Goal: Information Seeking & Learning: Learn about a topic

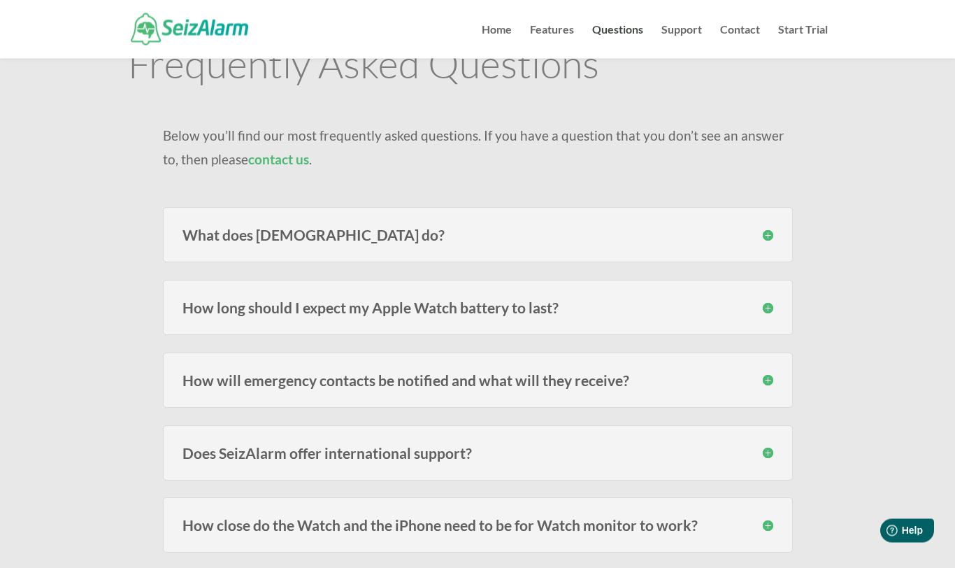
scroll to position [85, 0]
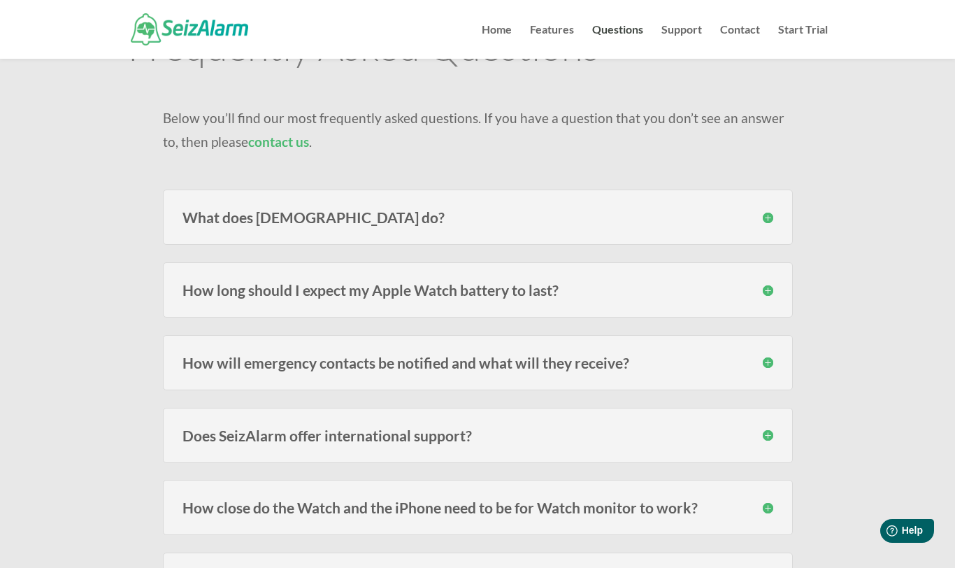
click at [333, 218] on h3 "What does [DEMOGRAPHIC_DATA] do?" at bounding box center [478, 217] width 591 height 15
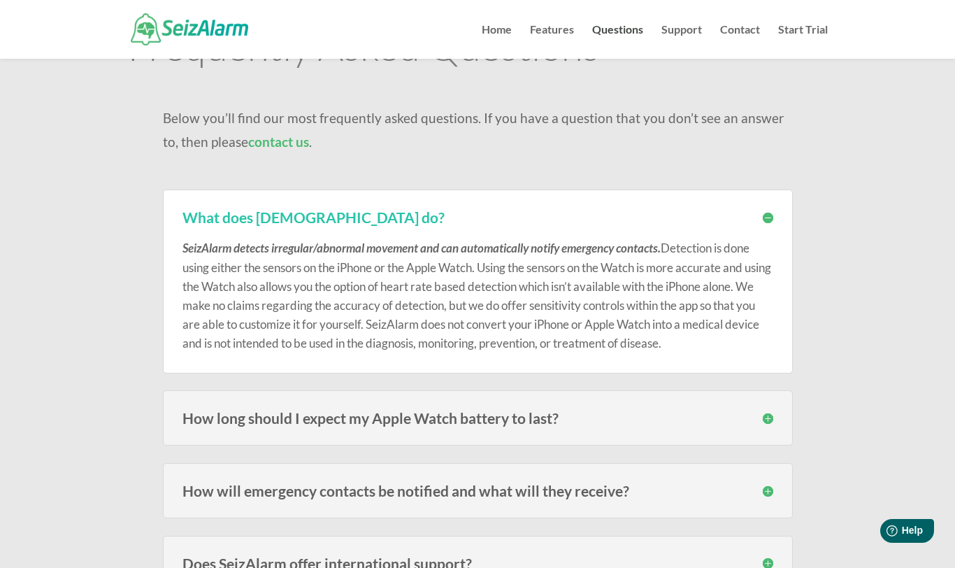
click at [715, 408] on div "How long should I expect my Apple Watch battery to last? Users of the models fr…" at bounding box center [478, 417] width 630 height 55
click at [771, 417] on h3 "How long should I expect my Apple Watch battery to last?" at bounding box center [478, 418] width 591 height 15
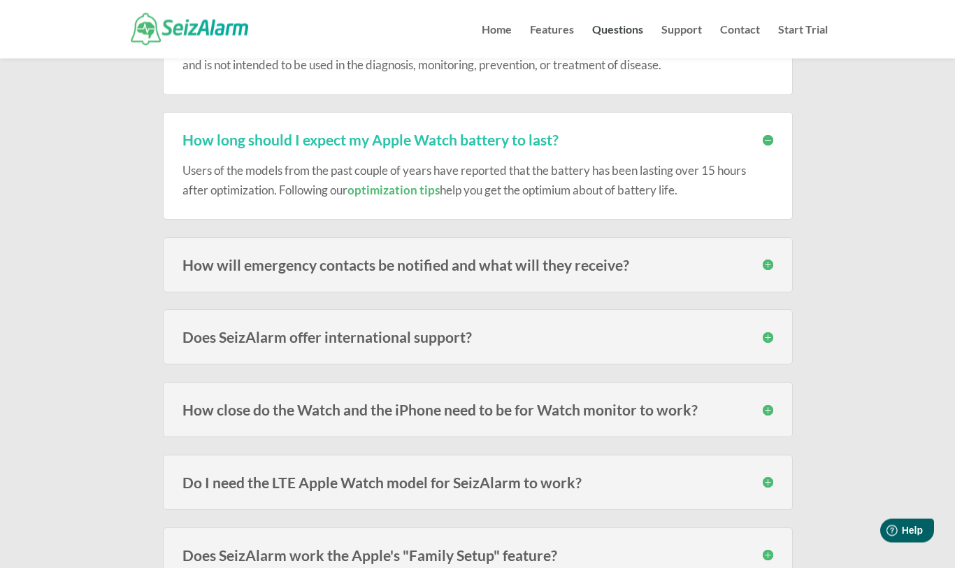
scroll to position [363, 0]
click at [610, 257] on h3 "How will emergency contacts be notified and what will they receive?" at bounding box center [478, 264] width 591 height 15
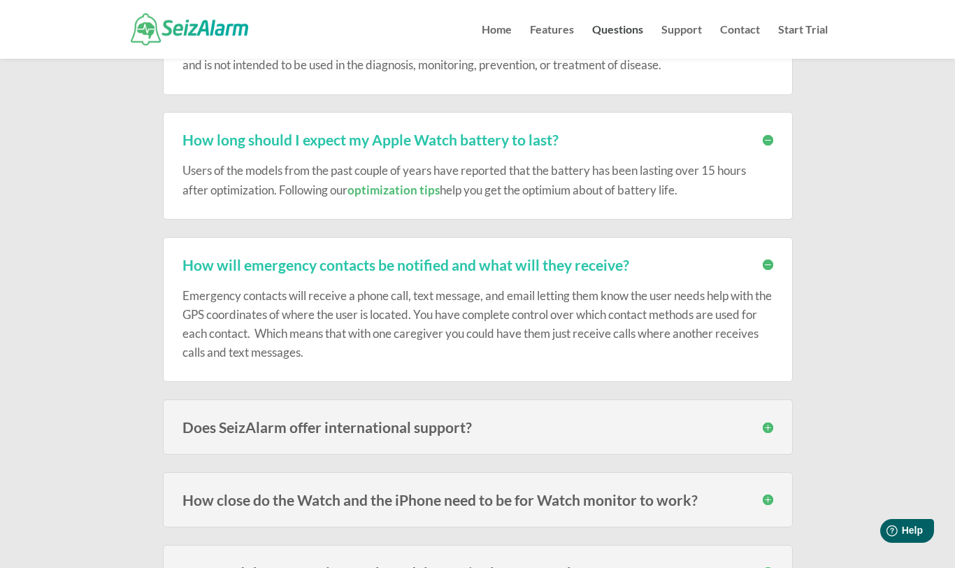
click at [673, 502] on h3 "How close do the Watch and the iPhone need to be for Watch monitor to work?" at bounding box center [478, 499] width 591 height 15
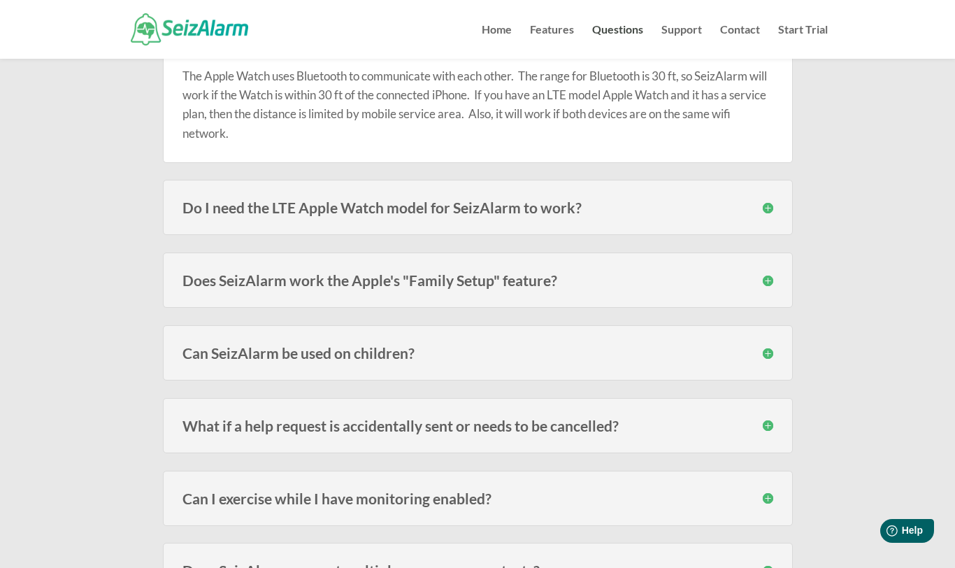
scroll to position [829, 0]
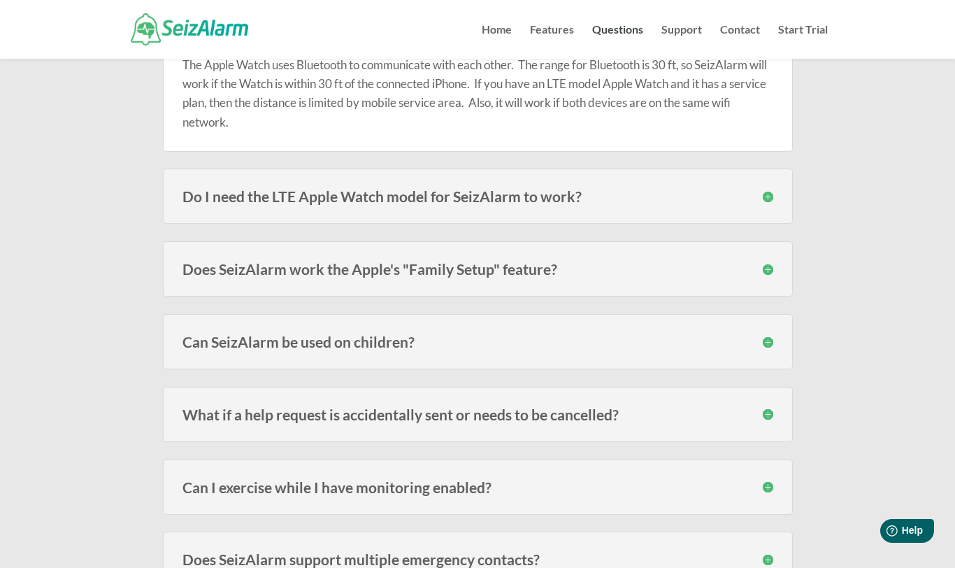
click at [543, 264] on h3 "Does SeizAlarm work the Apple's "Family Setup" feature?" at bounding box center [478, 269] width 591 height 15
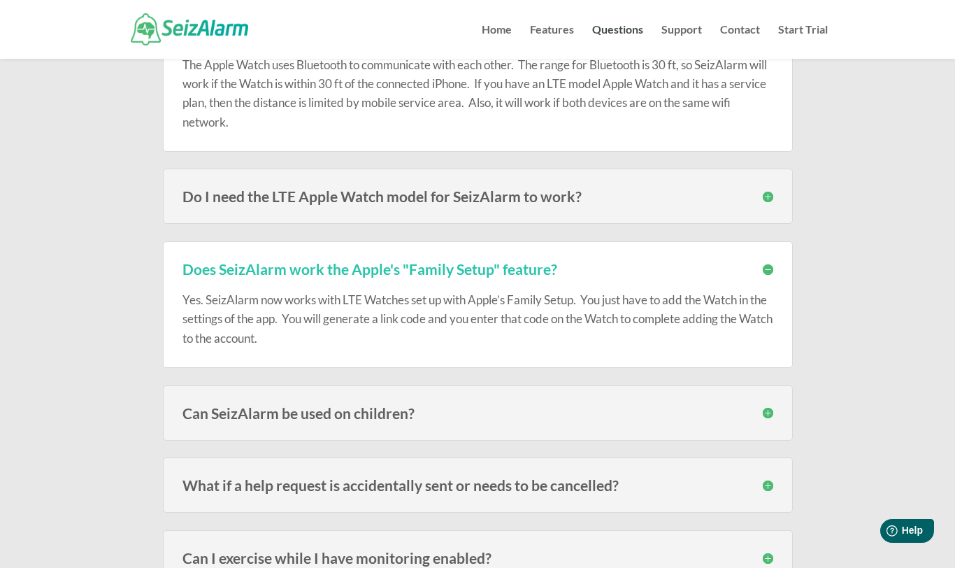
click at [591, 485] on h3 "What if a help request is accidentally sent or needs to be cancelled?" at bounding box center [478, 485] width 591 height 15
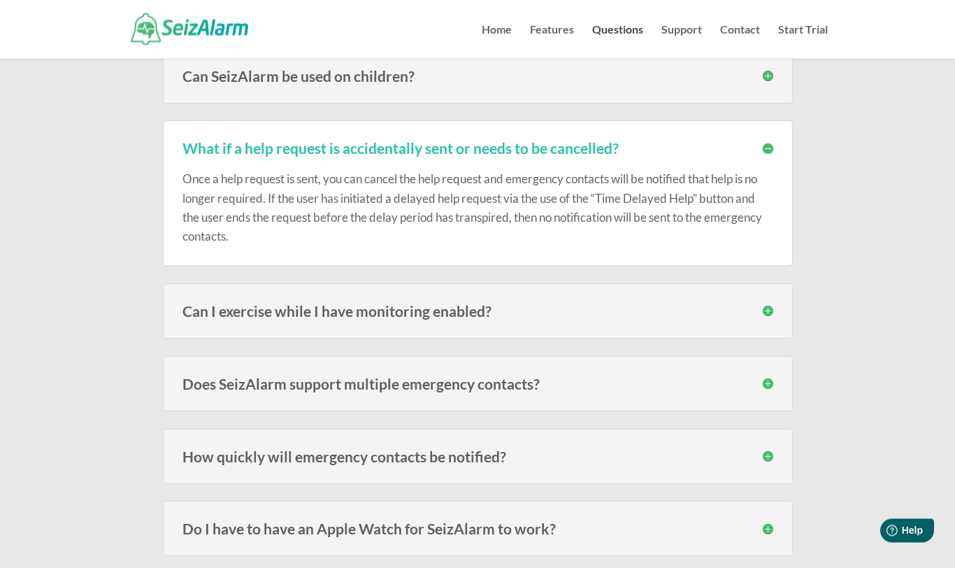
click at [467, 309] on h3 "Can I exercise while I have monitoring enabled?" at bounding box center [478, 311] width 591 height 15
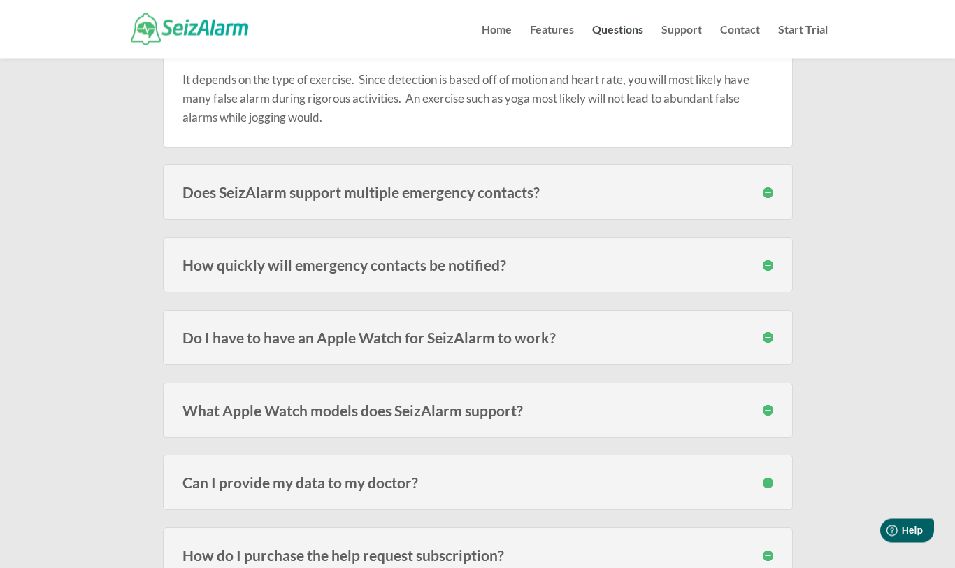
scroll to position [1428, 0]
click at [473, 263] on h3 "How quickly will emergency contacts be notified?" at bounding box center [478, 264] width 591 height 15
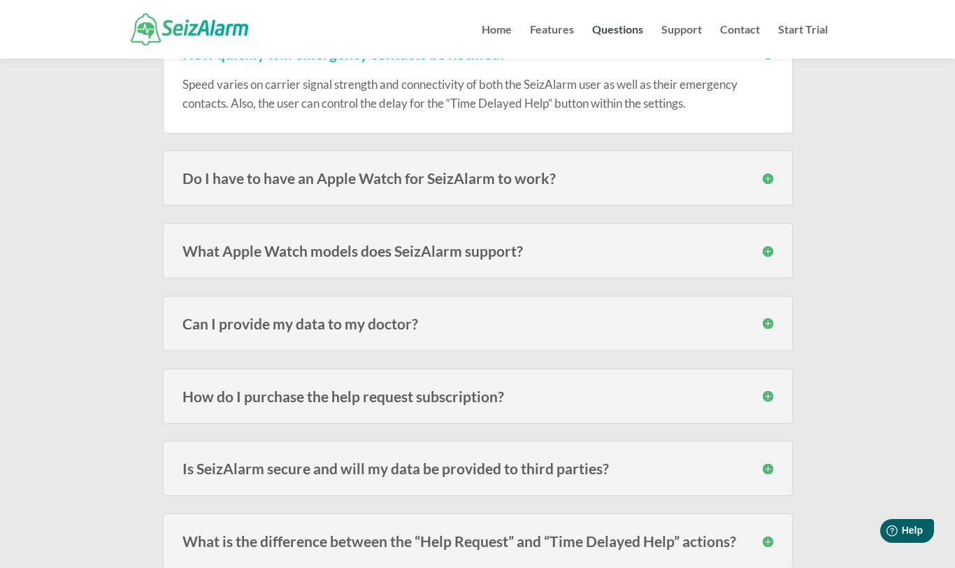
scroll to position [1649, 0]
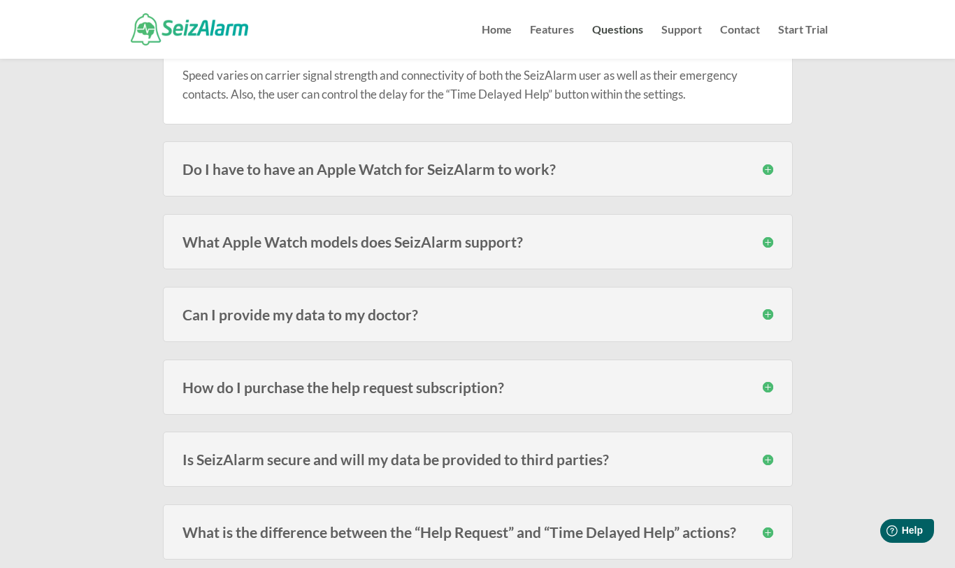
click at [499, 241] on h3 "What Apple Watch models does SeizAlarm support?" at bounding box center [478, 241] width 591 height 15
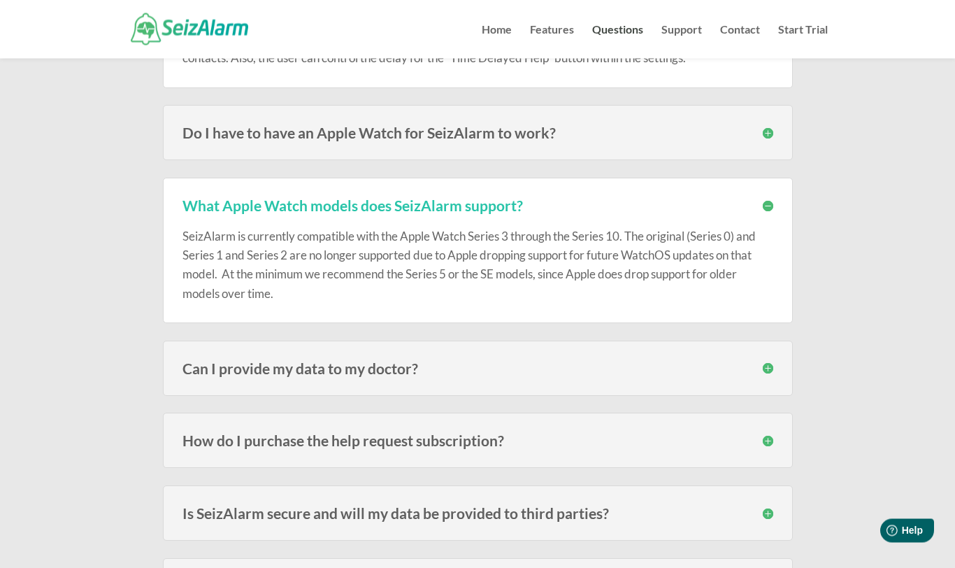
scroll to position [1686, 0]
click at [393, 364] on h3 "Can I provide my data to my doctor?" at bounding box center [478, 367] width 591 height 15
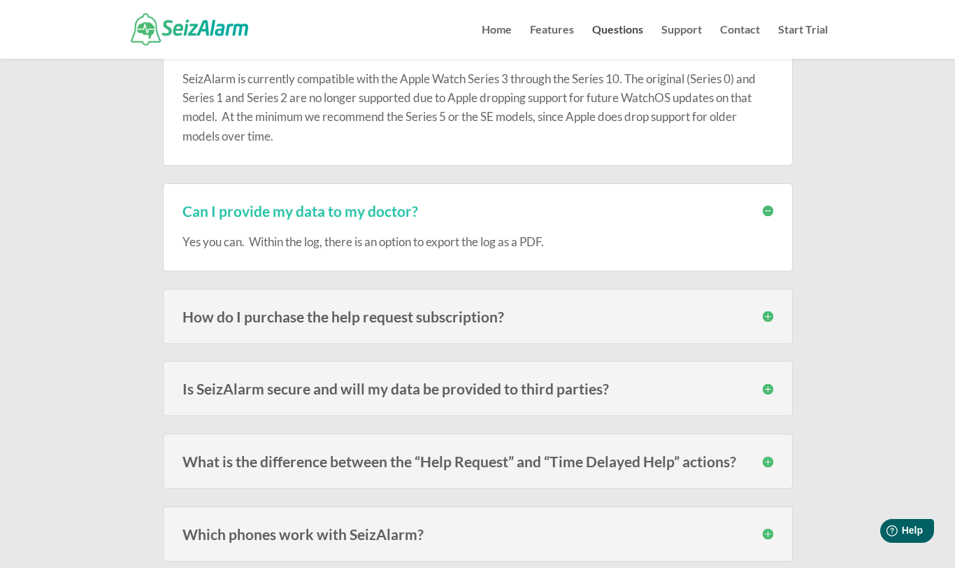
scroll to position [1843, 0]
click at [467, 309] on h3 "How do I purchase the help request subscription?" at bounding box center [478, 315] width 591 height 15
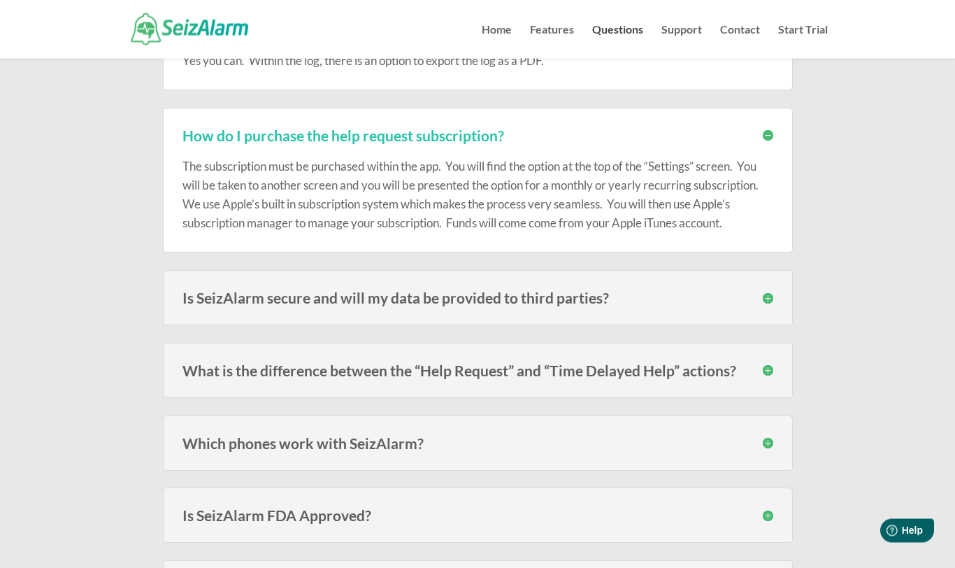
click at [398, 436] on h3 "Which phones work with SeizAlarm?" at bounding box center [478, 443] width 591 height 15
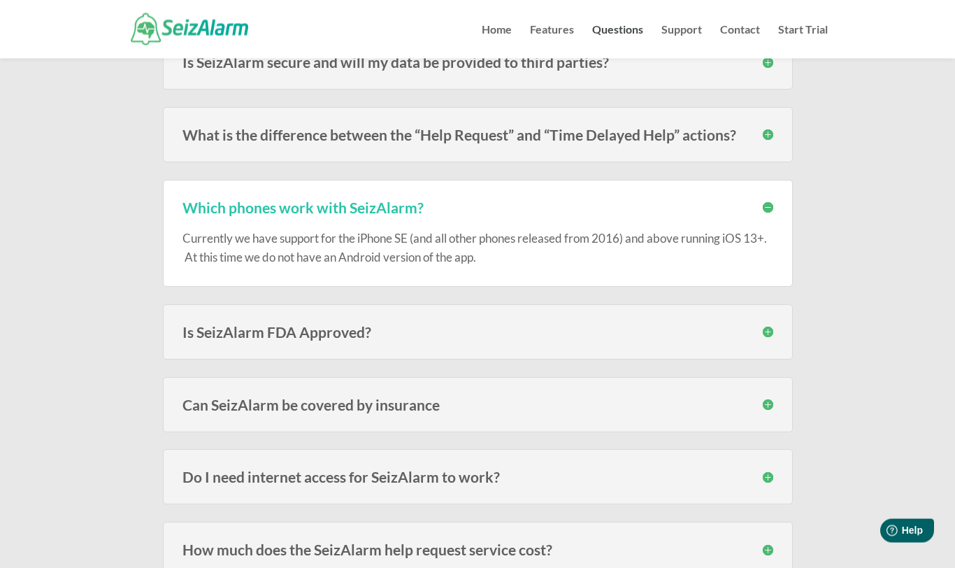
click at [350, 325] on h3 "Is SeizAlarm FDA Approved?" at bounding box center [478, 332] width 591 height 15
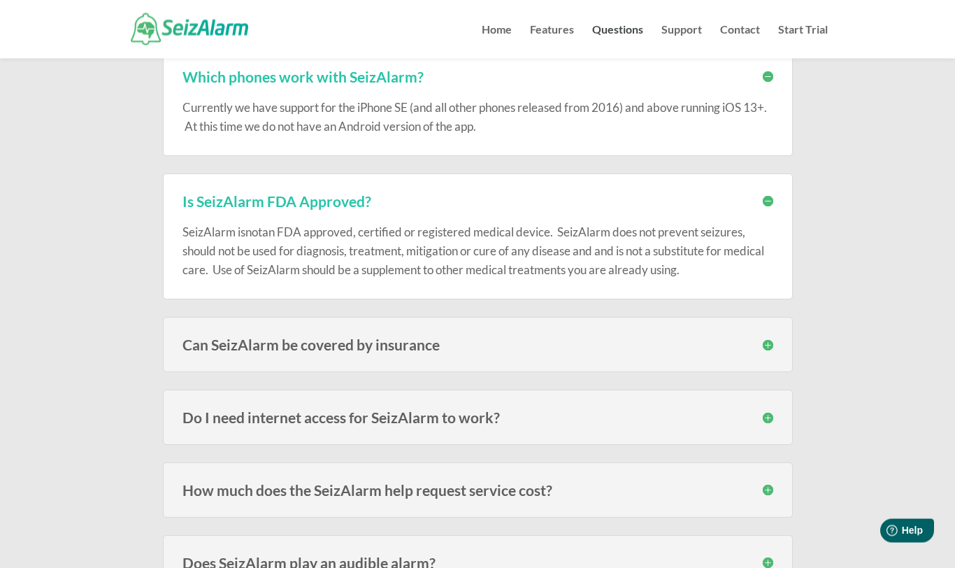
scroll to position [2390, 0]
click at [440, 338] on h3 "Can SeizAlarm be covered by insurance" at bounding box center [478, 344] width 591 height 15
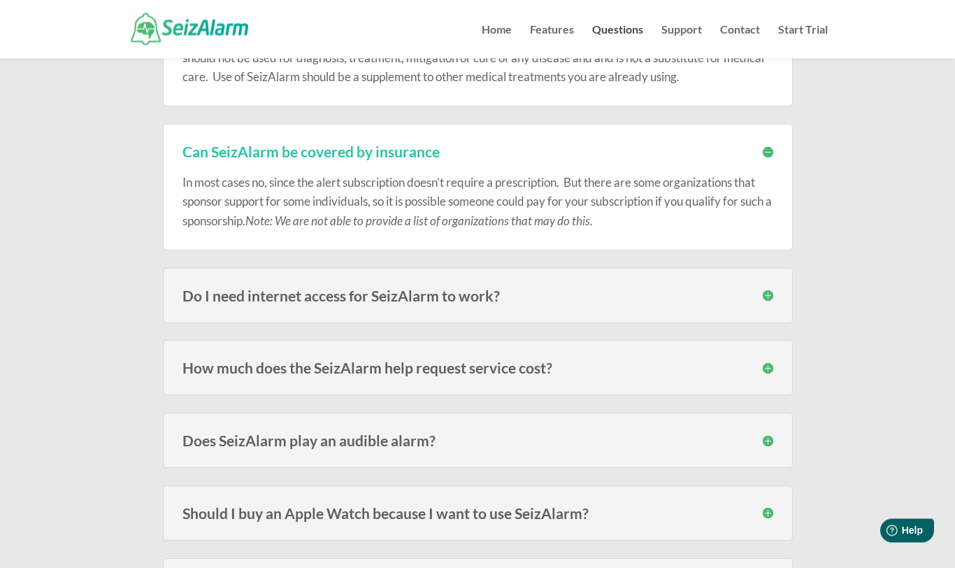
scroll to position [2586, 0]
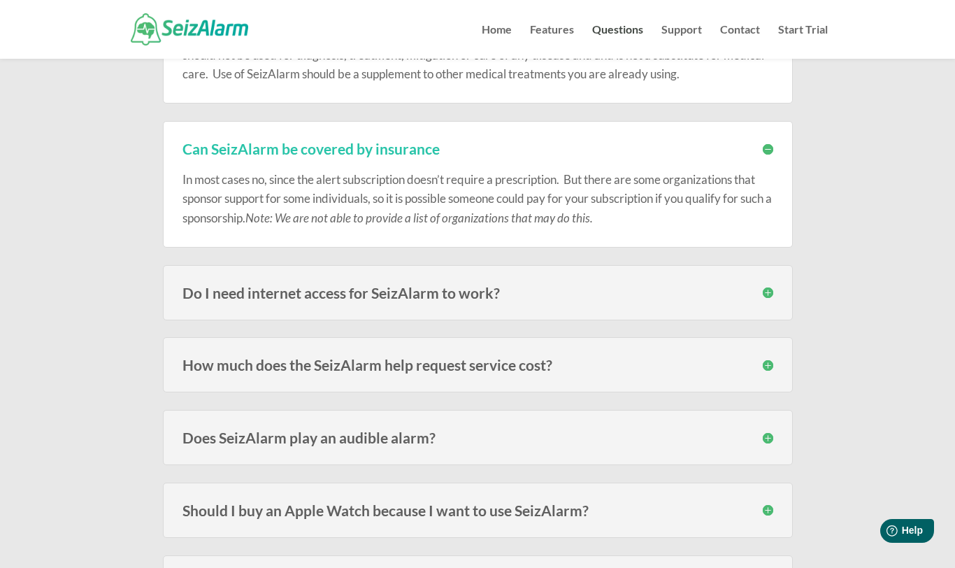
click at [490, 294] on h3 "Do I need internet access for SeizAlarm to work?" at bounding box center [478, 292] width 591 height 15
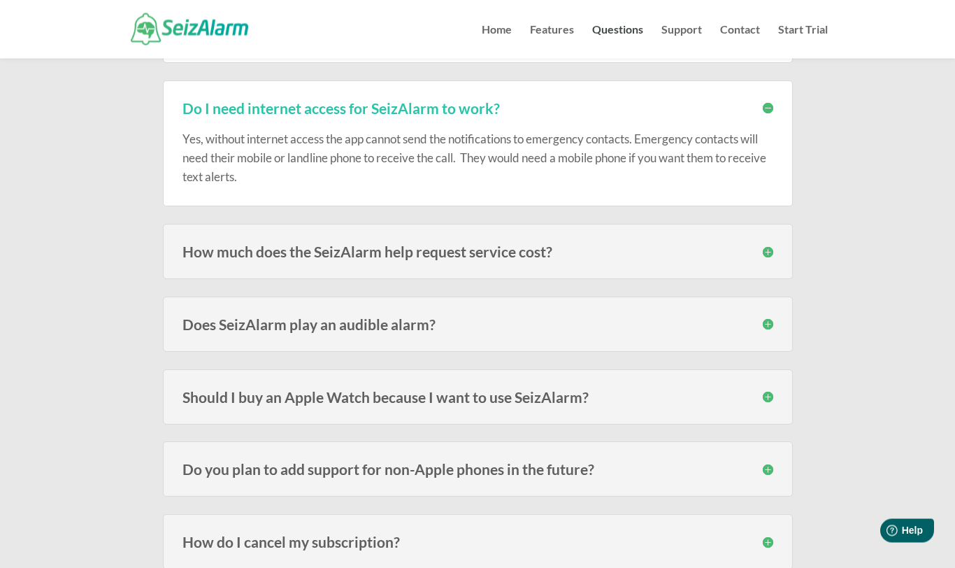
scroll to position [2771, 0]
click at [520, 244] on h3 "How much does the SeizAlarm help request service cost?" at bounding box center [478, 251] width 591 height 15
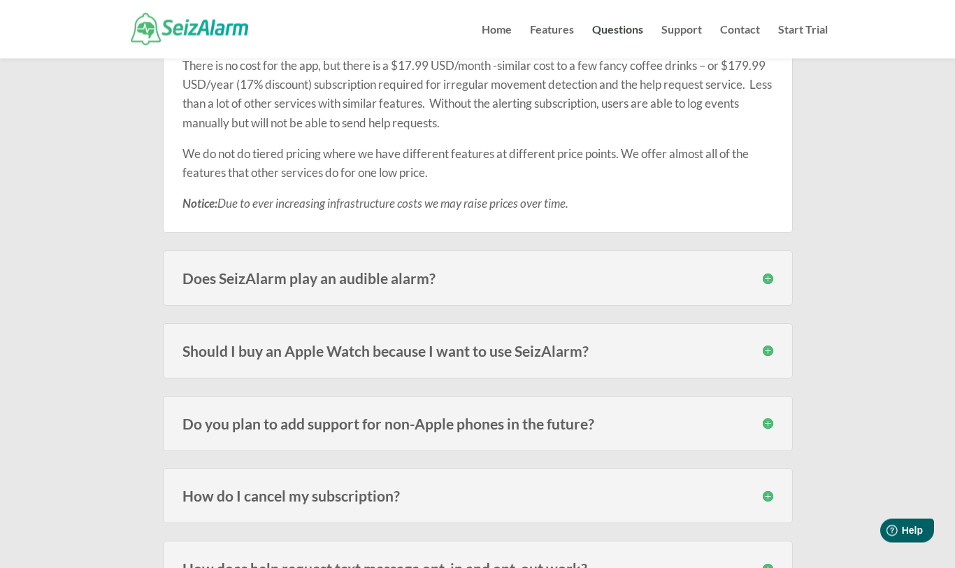
scroll to position [2989, 0]
click at [418, 270] on h3 "Does SeizAlarm play an audible alarm?" at bounding box center [478, 276] width 591 height 15
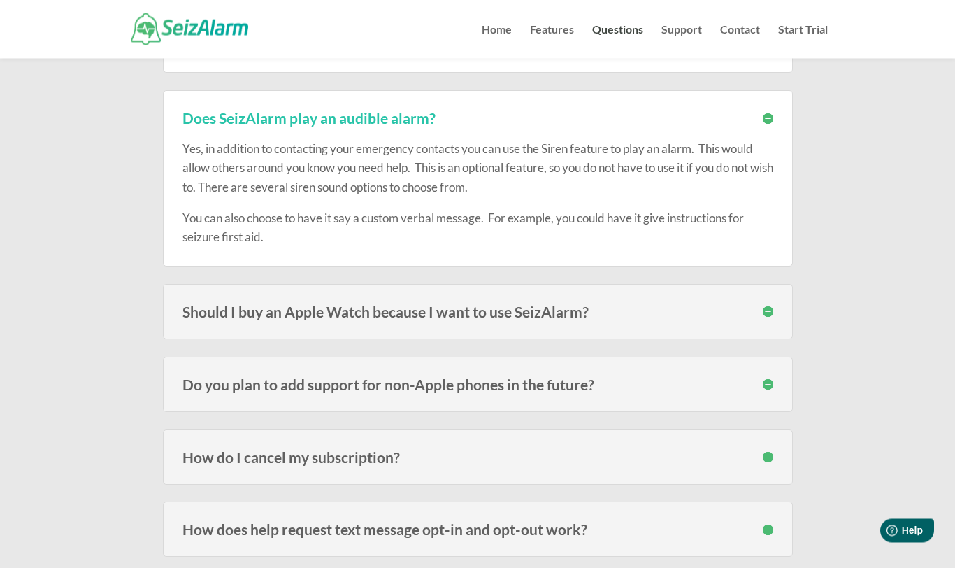
scroll to position [3148, 0]
click at [559, 304] on h3 "Should I buy an Apple Watch because I want to use SeizAlarm?" at bounding box center [478, 311] width 591 height 15
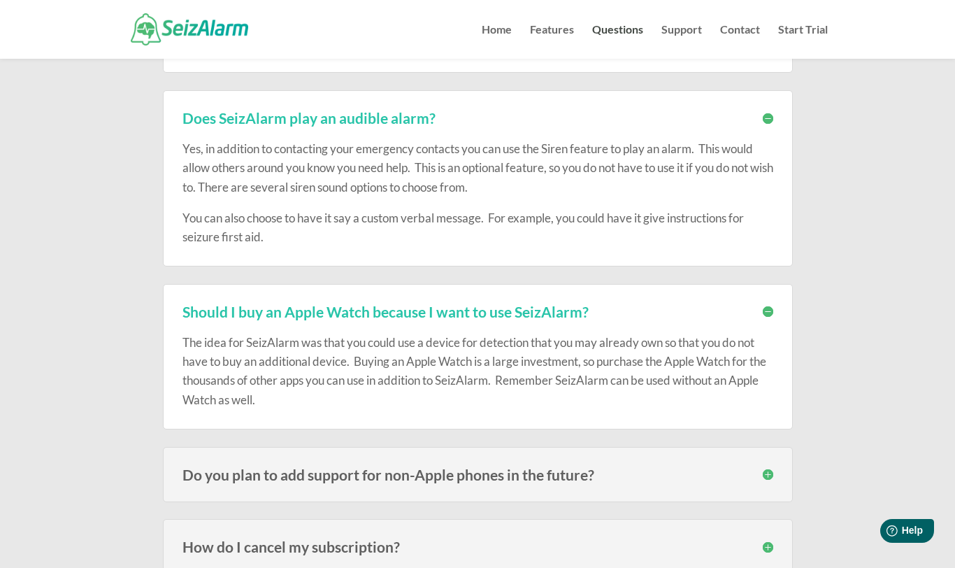
click at [403, 539] on h3 "How do I cancel my subscription?" at bounding box center [478, 546] width 591 height 15
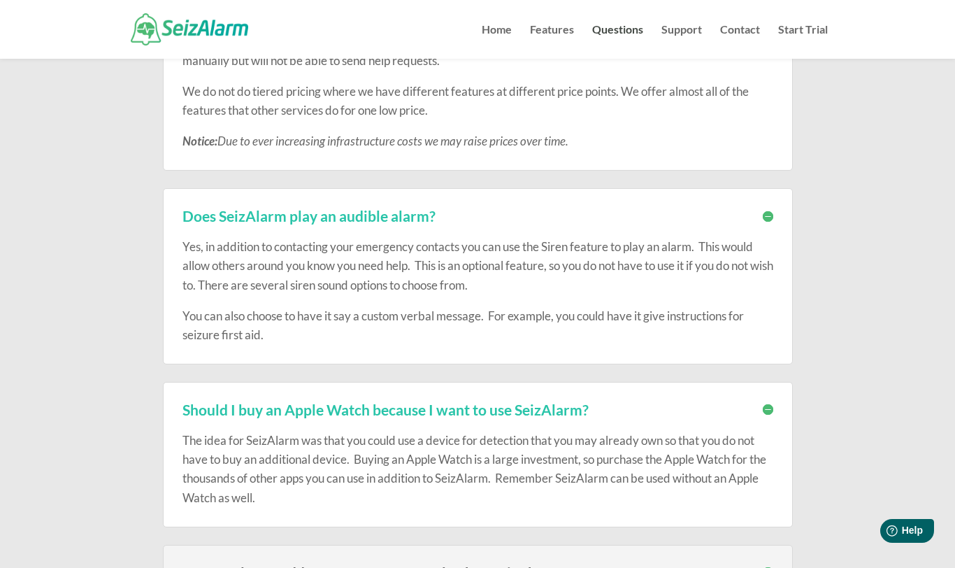
scroll to position [2865, 0]
